Goal: Check status: Check status

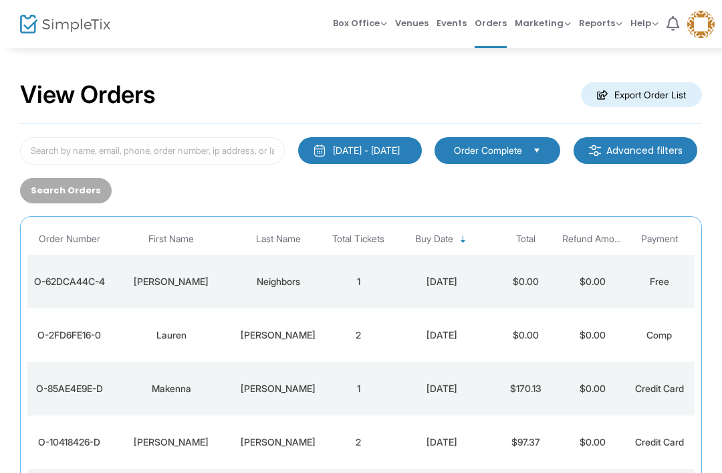
scroll to position [68, 0]
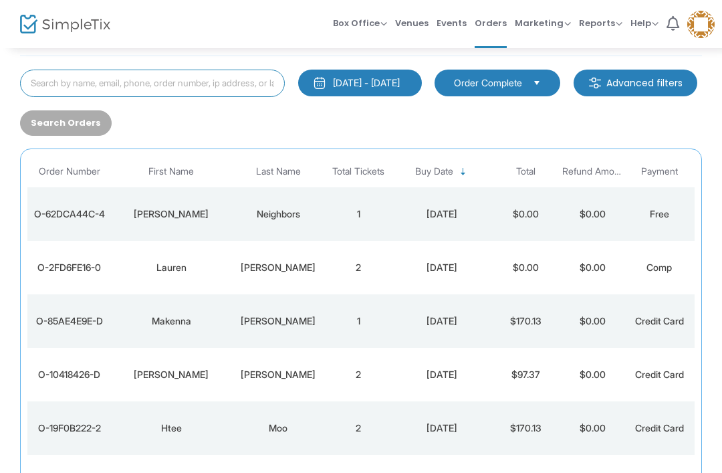
click at [230, 82] on input at bounding box center [152, 83] width 265 height 27
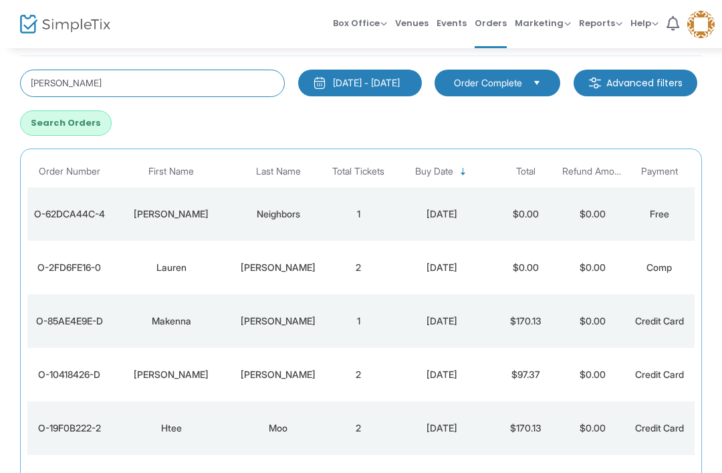
type input "[PERSON_NAME]"
click at [112, 126] on button "Search Orders" at bounding box center [66, 122] width 92 height 25
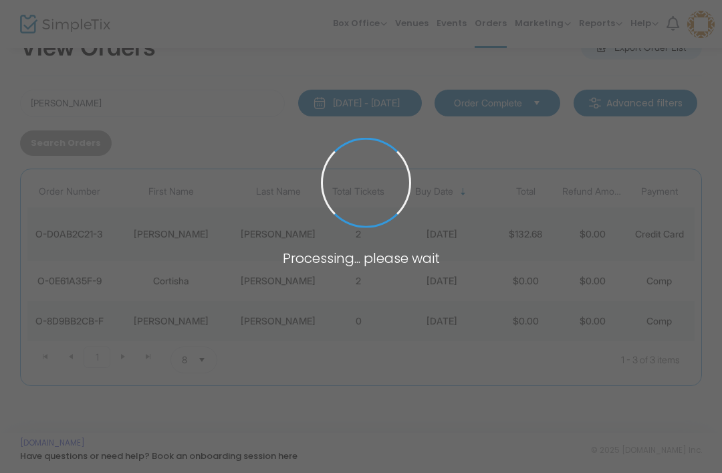
scroll to position [48, 0]
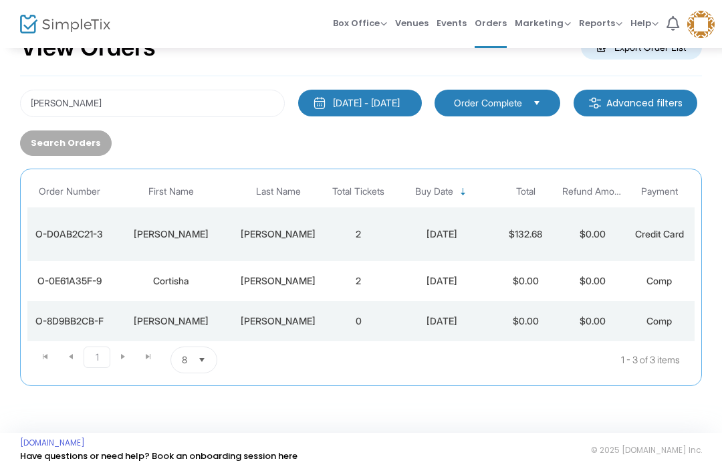
click at [324, 279] on td "[PERSON_NAME]" at bounding box center [278, 281] width 94 height 40
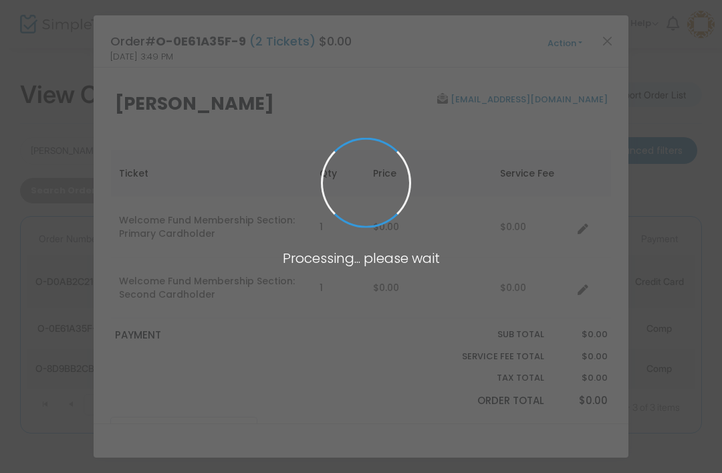
scroll to position [0, 0]
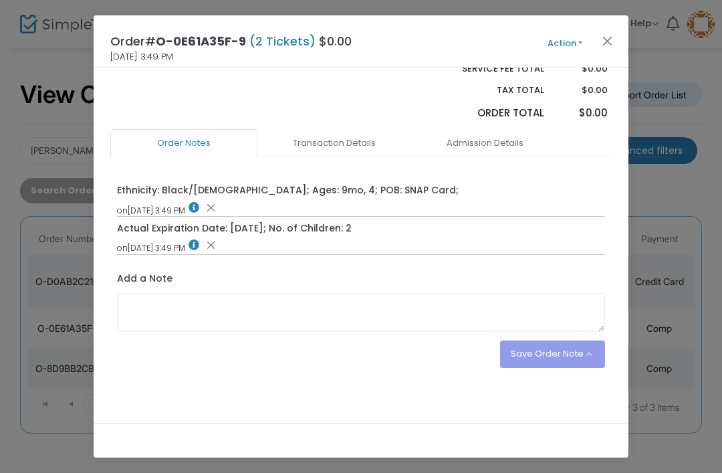
click at [496, 138] on link "Admission Details" at bounding box center [484, 143] width 147 height 28
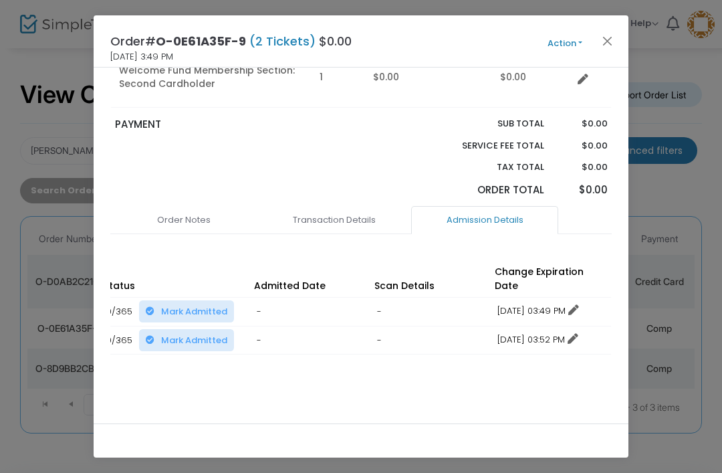
scroll to position [0, 258]
click at [623, 39] on span "Action Mark Admitted Edit Order Edit Attendee Details Add Another Ticket Print …" at bounding box center [590, 41] width 77 height 15
click at [606, 44] on button "Close" at bounding box center [607, 40] width 17 height 17
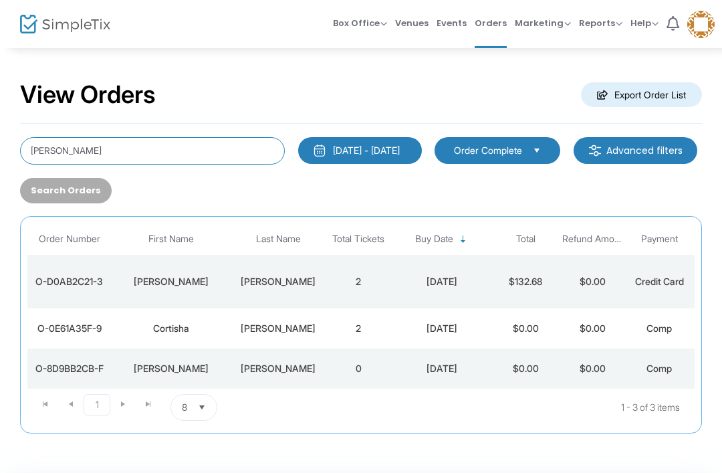
click at [53, 155] on input "[PERSON_NAME]" at bounding box center [152, 150] width 265 height 27
click at [38, 149] on input "[PERSON_NAME]" at bounding box center [152, 150] width 265 height 27
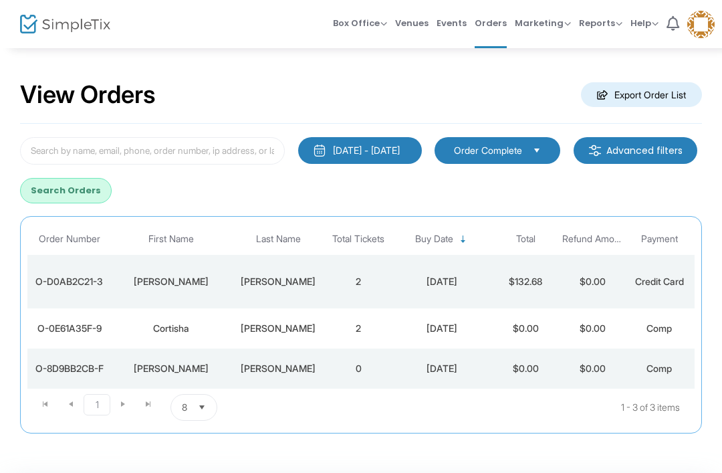
click at [112, 190] on button "Search Orders" at bounding box center [66, 190] width 92 height 25
